Goal: Information Seeking & Learning: Learn about a topic

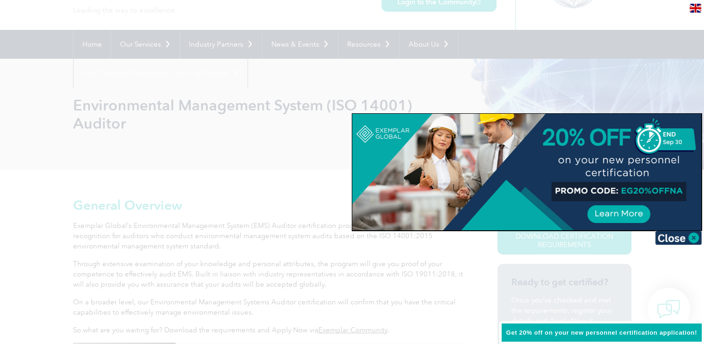
scroll to position [59, 0]
click at [688, 241] on img at bounding box center [678, 237] width 47 height 14
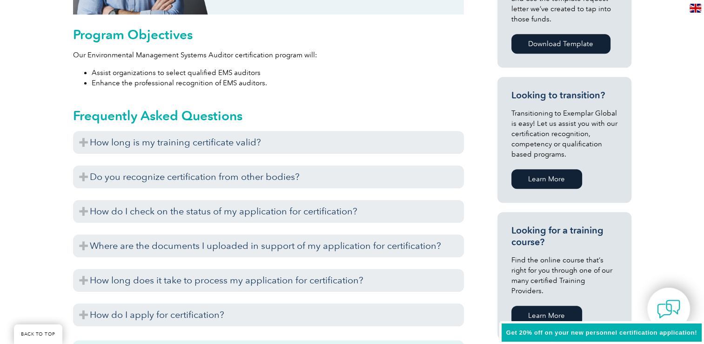
scroll to position [517, 0]
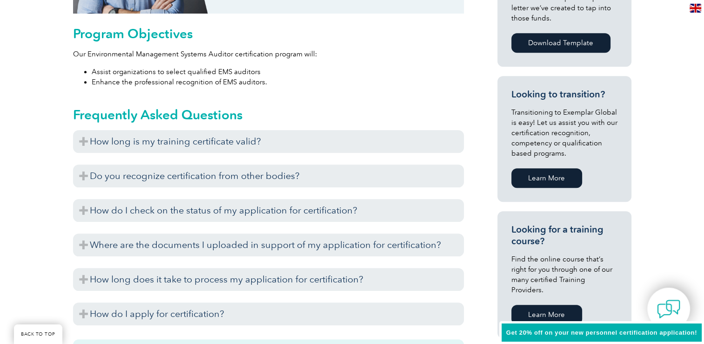
click at [348, 155] on div "Exemplar Global recognizes training completed with training providers who have …" at bounding box center [268, 155] width 391 height 5
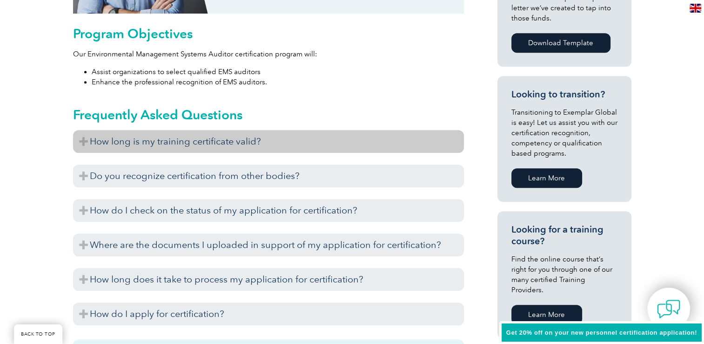
click at [341, 149] on h3 "How long is my training certificate valid?" at bounding box center [268, 141] width 391 height 23
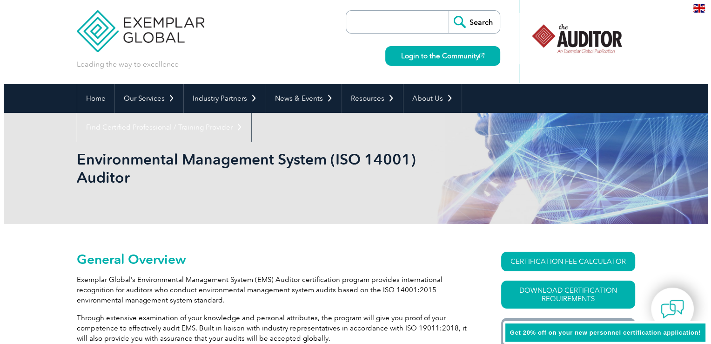
scroll to position [0, 0]
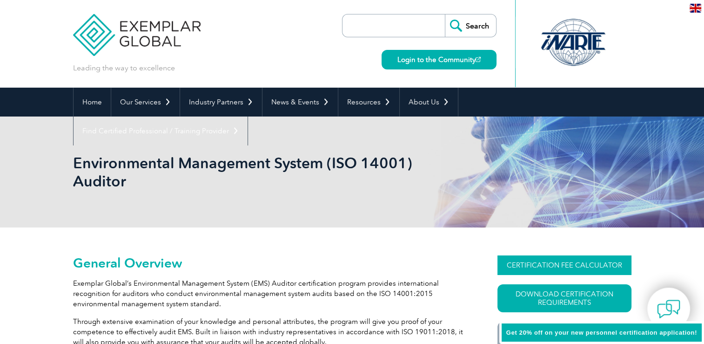
click at [526, 263] on link "CERTIFICATION FEE CALCULATOR" at bounding box center [565, 265] width 134 height 20
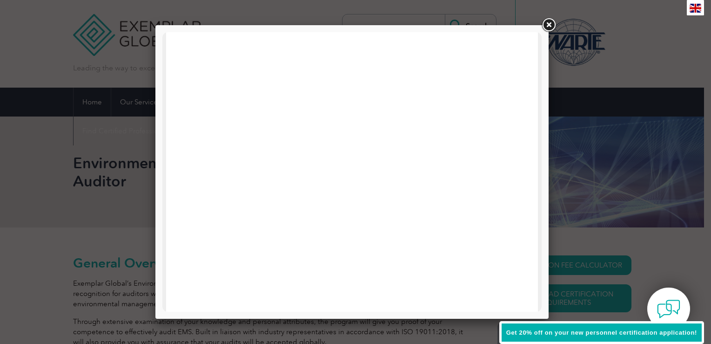
click at [91, 79] on div at bounding box center [355, 172] width 711 height 344
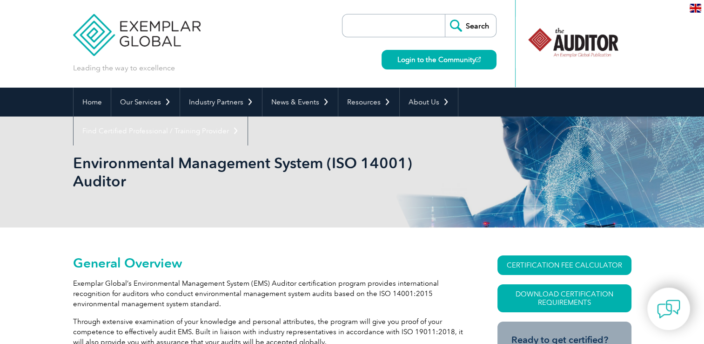
click at [370, 36] on input "search" at bounding box center [396, 25] width 98 height 22
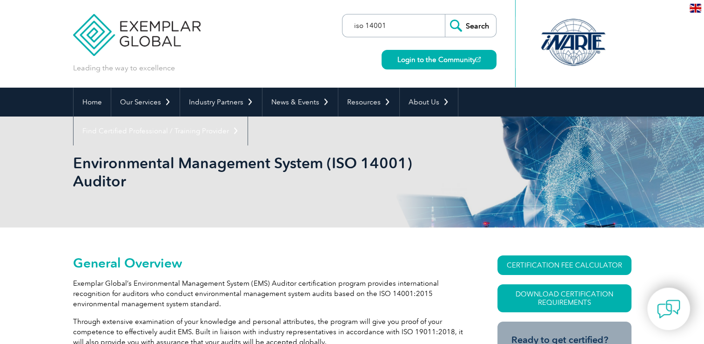
type input "iso 14001"
click at [445, 14] on input "Search" at bounding box center [470, 25] width 51 height 22
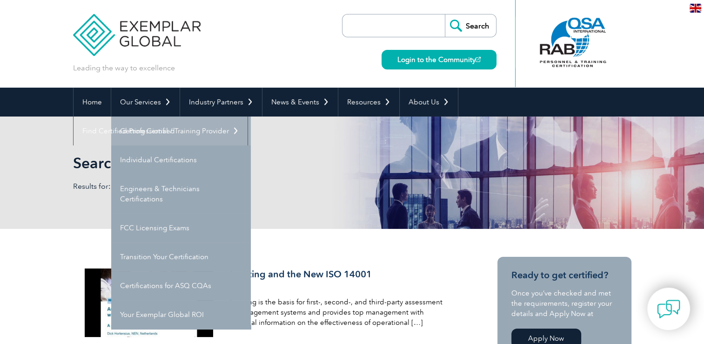
click at [170, 137] on link "Getting Certified" at bounding box center [181, 130] width 140 height 29
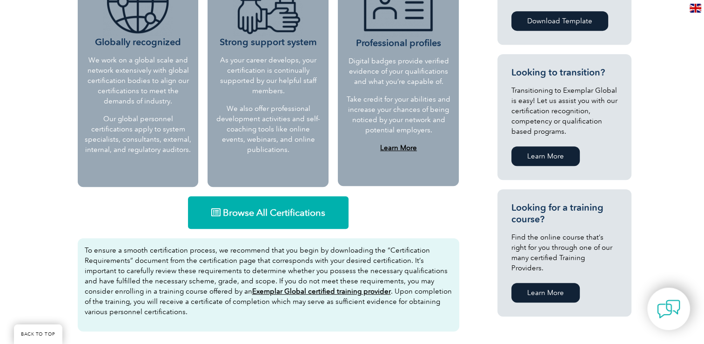
scroll to position [462, 0]
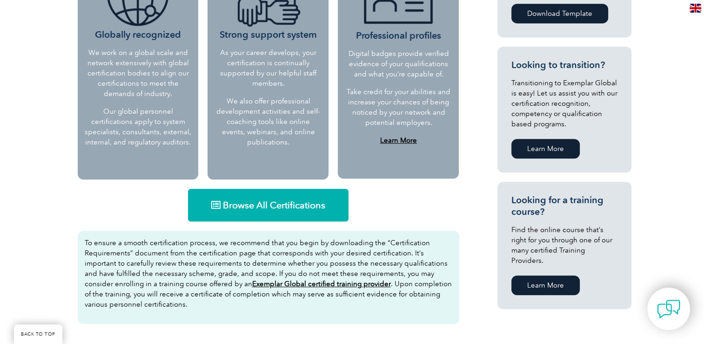
click at [311, 217] on link "Browse All Certifications" at bounding box center [268, 205] width 161 height 33
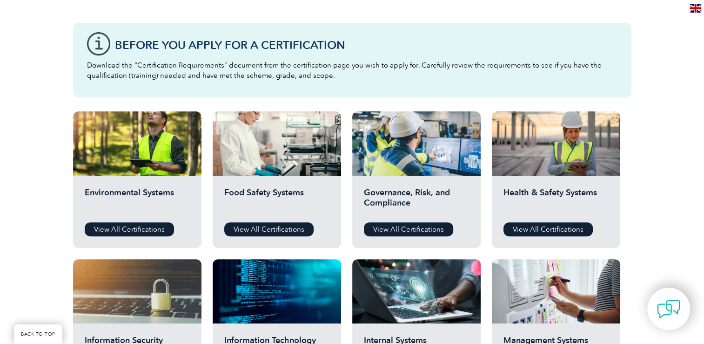
scroll to position [242, 0]
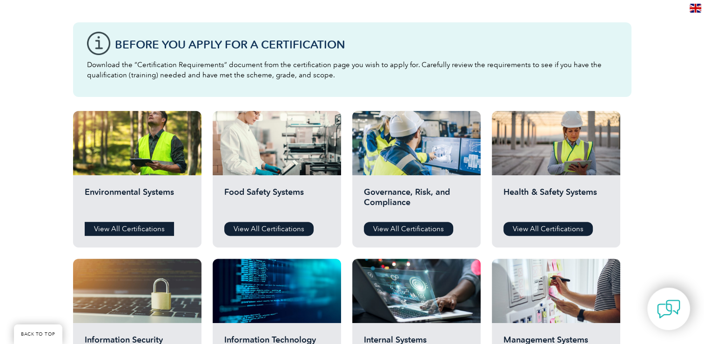
click at [143, 230] on link "View All Certifications" at bounding box center [129, 229] width 89 height 14
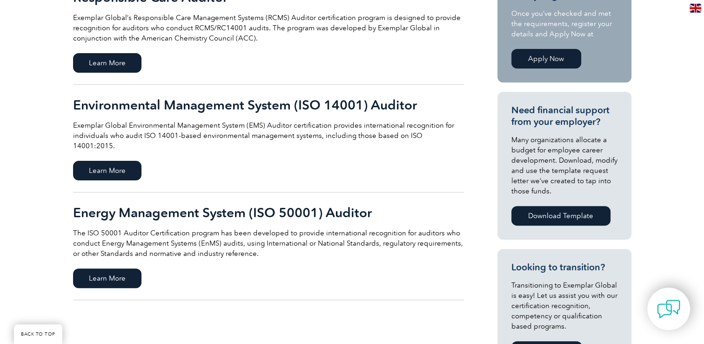
scroll to position [259, 0]
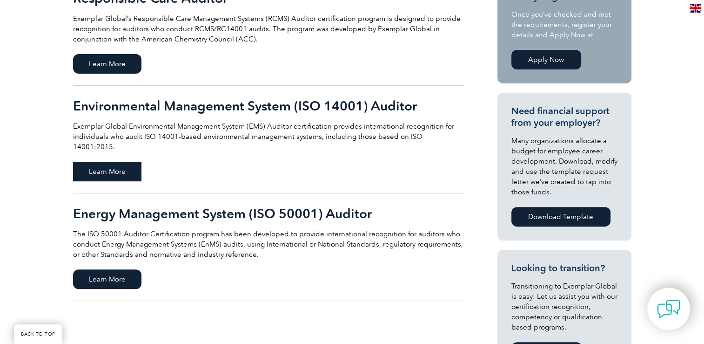
click at [121, 167] on span "Learn More" at bounding box center [107, 172] width 68 height 20
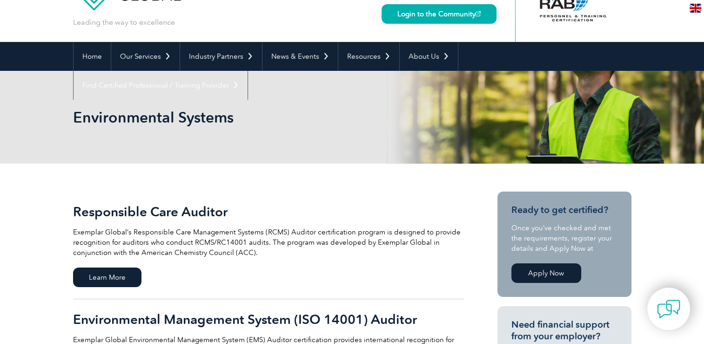
scroll to position [0, 0]
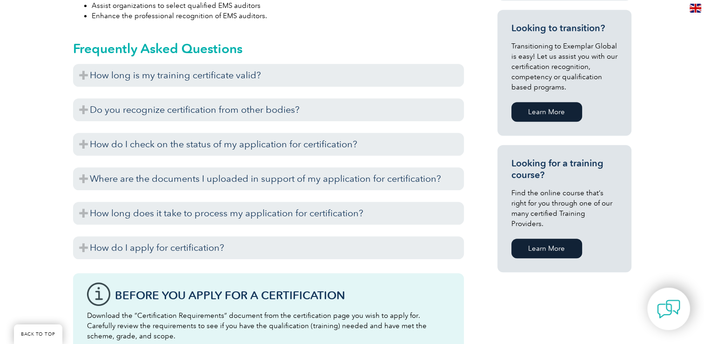
scroll to position [587, 0]
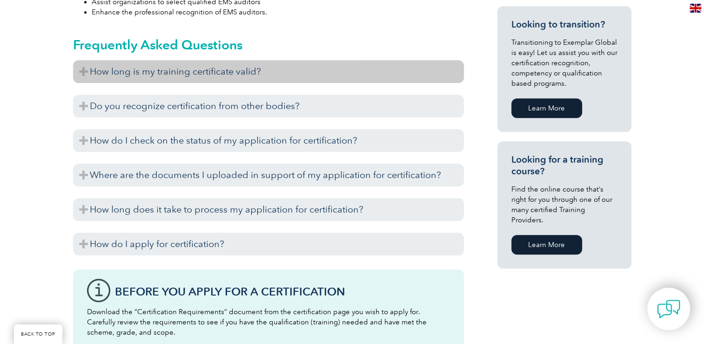
click at [235, 68] on h3 "How long is my training certificate valid?" at bounding box center [268, 71] width 391 height 23
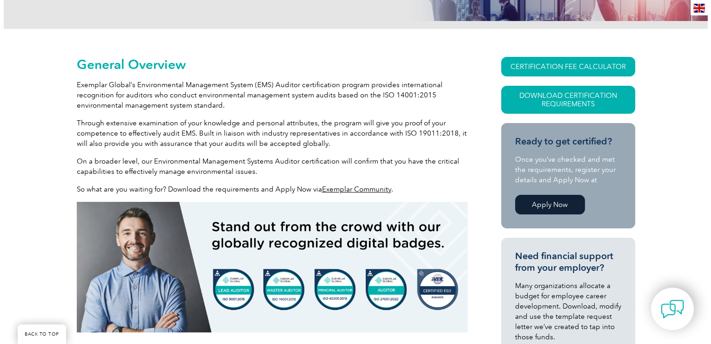
scroll to position [197, 0]
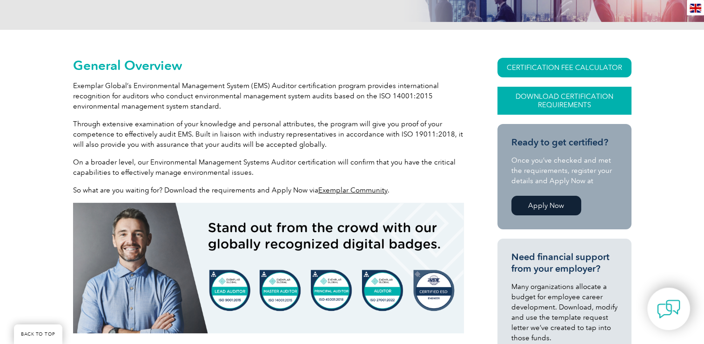
click at [551, 92] on link "Download Certification Requirements" at bounding box center [565, 101] width 134 height 28
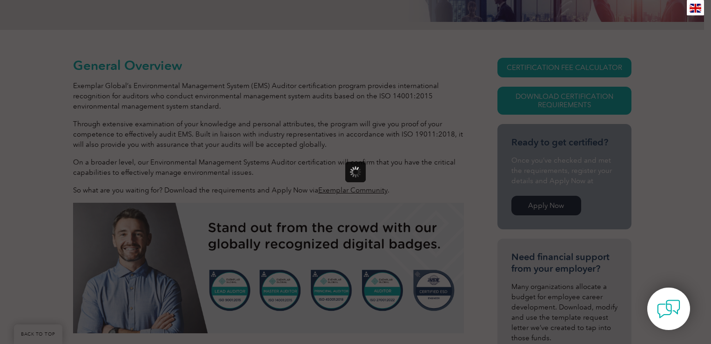
scroll to position [0, 0]
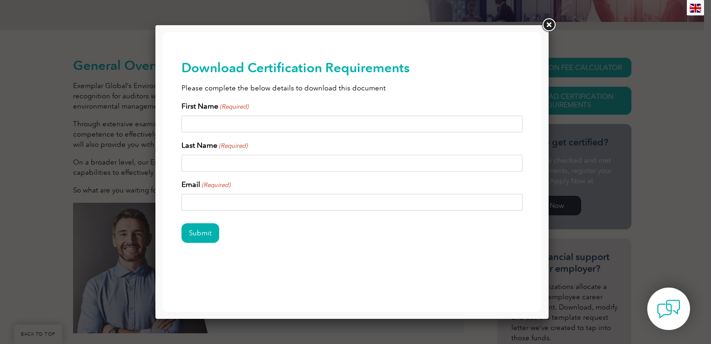
click at [545, 30] on link at bounding box center [548, 25] width 17 height 17
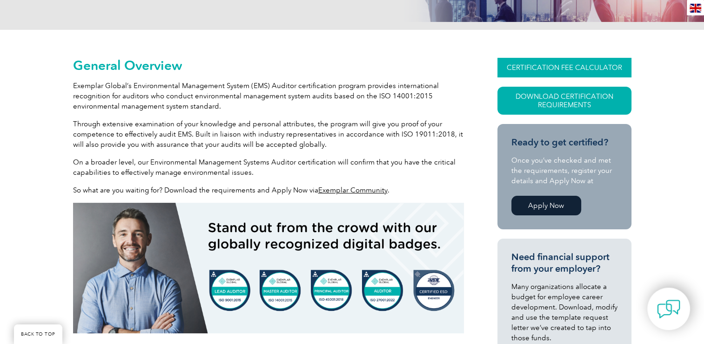
click at [553, 59] on link "CERTIFICATION FEE CALCULATOR" at bounding box center [565, 68] width 134 height 20
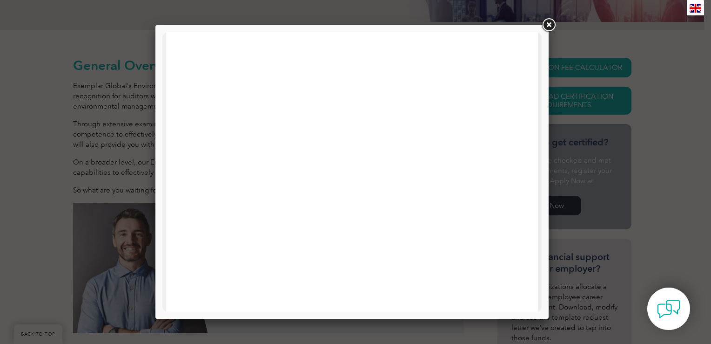
drag, startPoint x: 4, startPoint y: 47, endPoint x: 49, endPoint y: 104, distance: 72.5
click at [49, 104] on div at bounding box center [355, 172] width 711 height 344
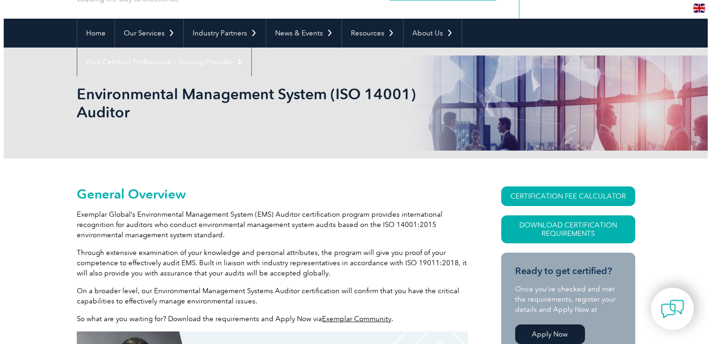
scroll to position [70, 0]
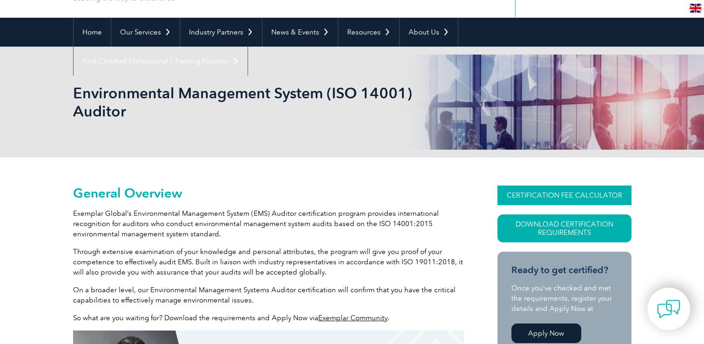
click at [553, 195] on link "CERTIFICATION FEE CALCULATOR" at bounding box center [565, 195] width 134 height 20
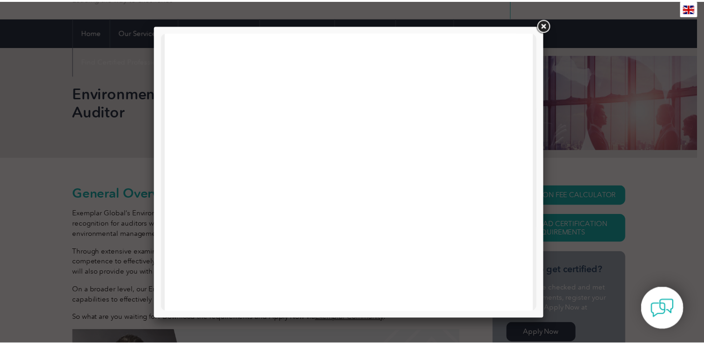
scroll to position [354, 0]
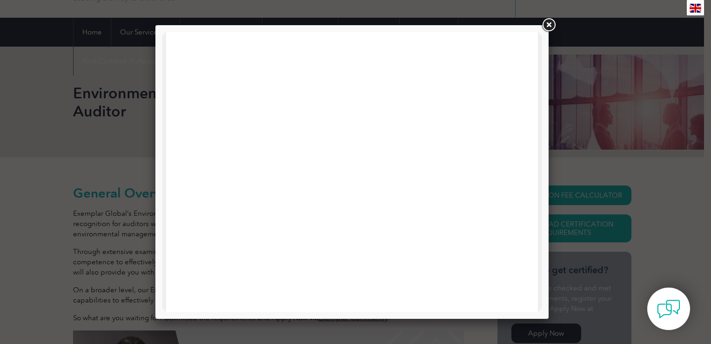
click at [112, 142] on div at bounding box center [355, 172] width 711 height 344
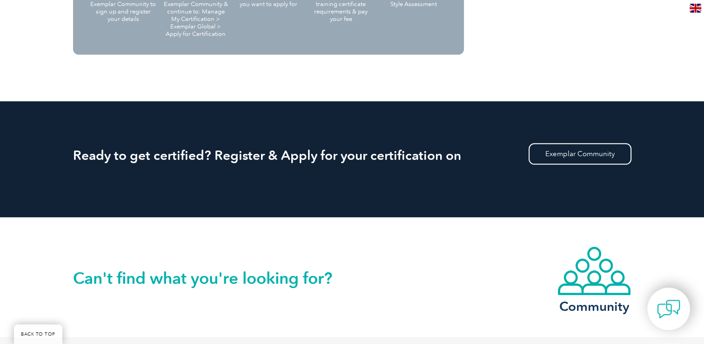
scroll to position [1094, 0]
